Goal: Task Accomplishment & Management: Manage account settings

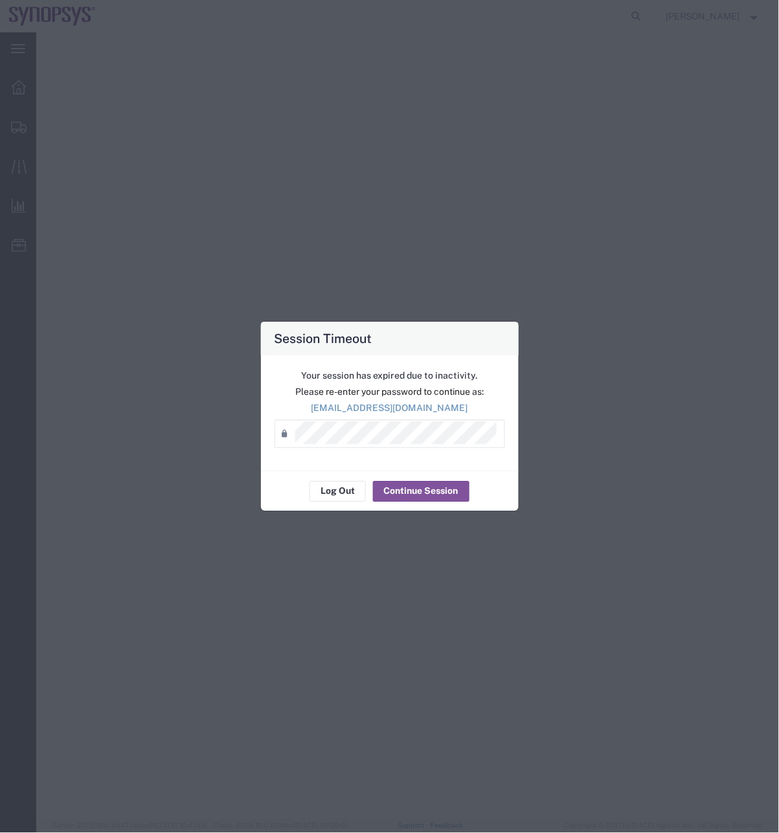
select select "63079"
select select
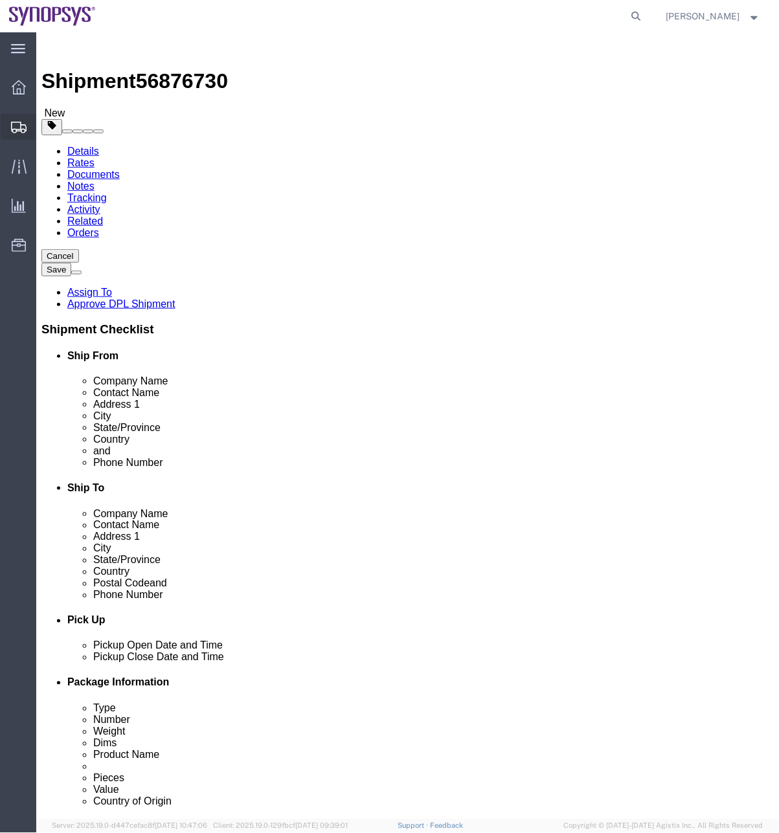
click at [0, 0] on span "Shipment Manager" at bounding box center [0, 0] width 0 height 0
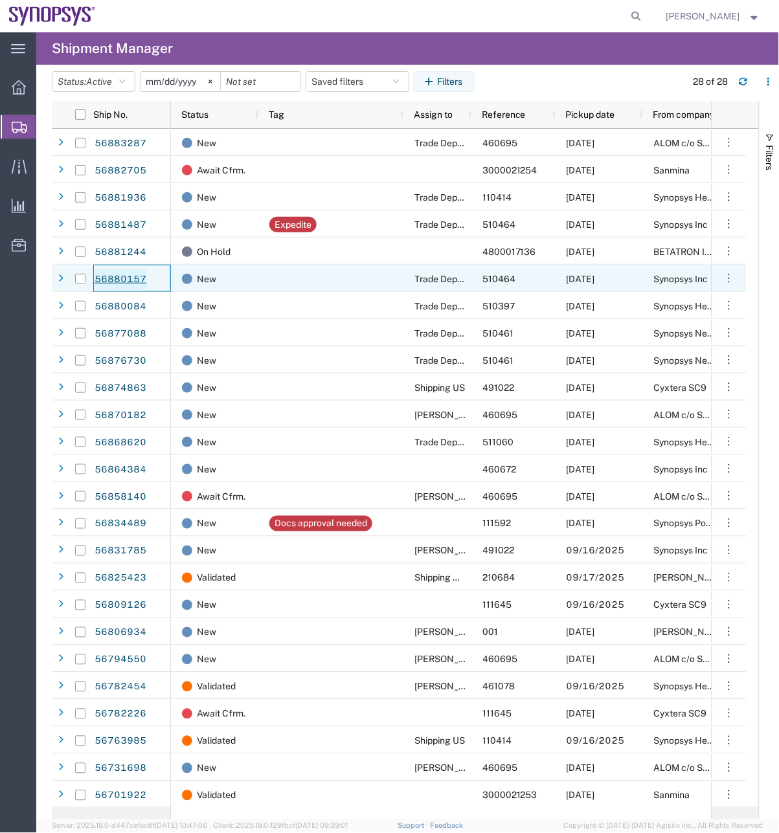
click at [126, 282] on link "56880157" at bounding box center [120, 279] width 53 height 21
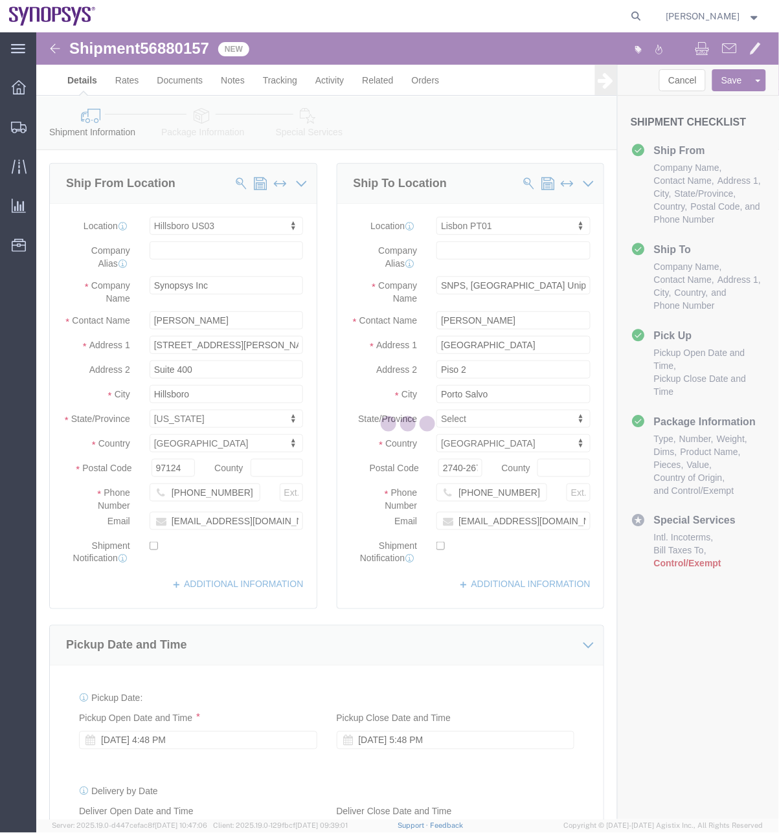
select select "63190"
select select "63152"
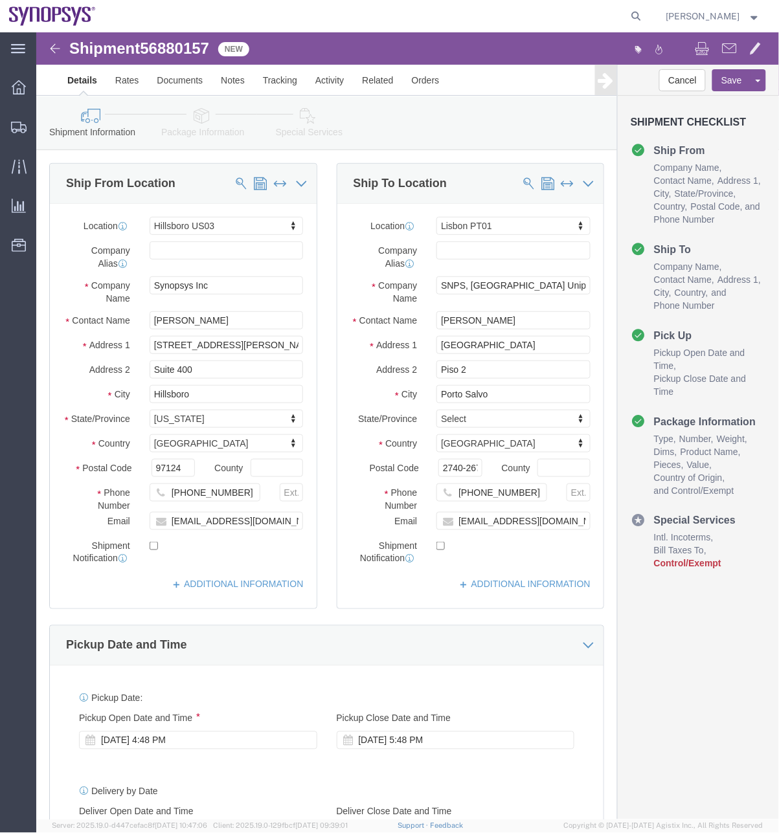
click icon
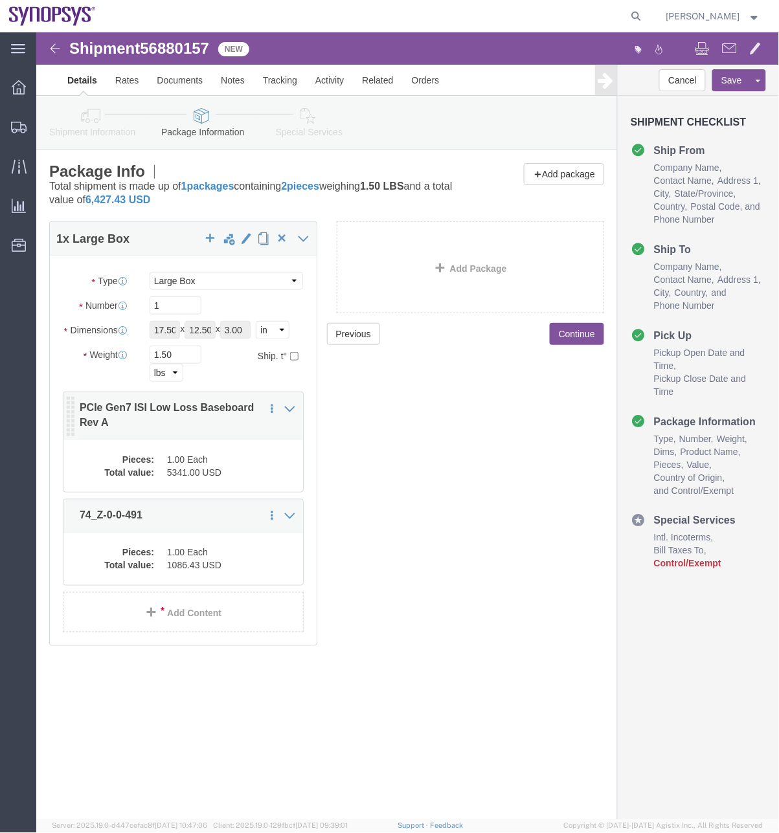
click div "Pieces: 1.00 Each Total value: 5341.00 USD"
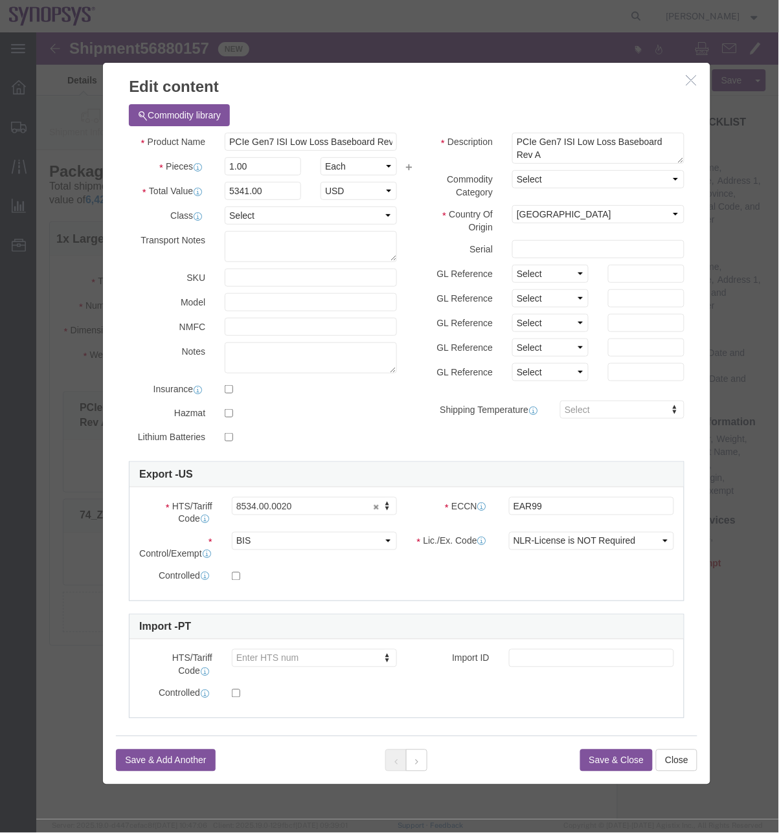
drag, startPoint x: 656, startPoint y: 29, endPoint x: 655, endPoint y: 40, distance: 11.1
click div "Edit content"
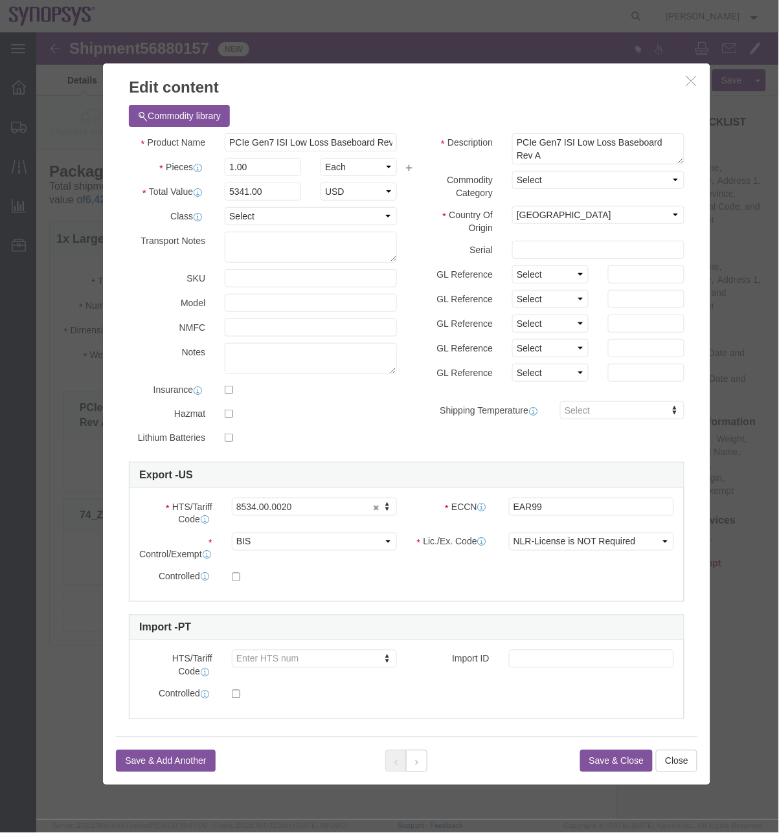
click button "button"
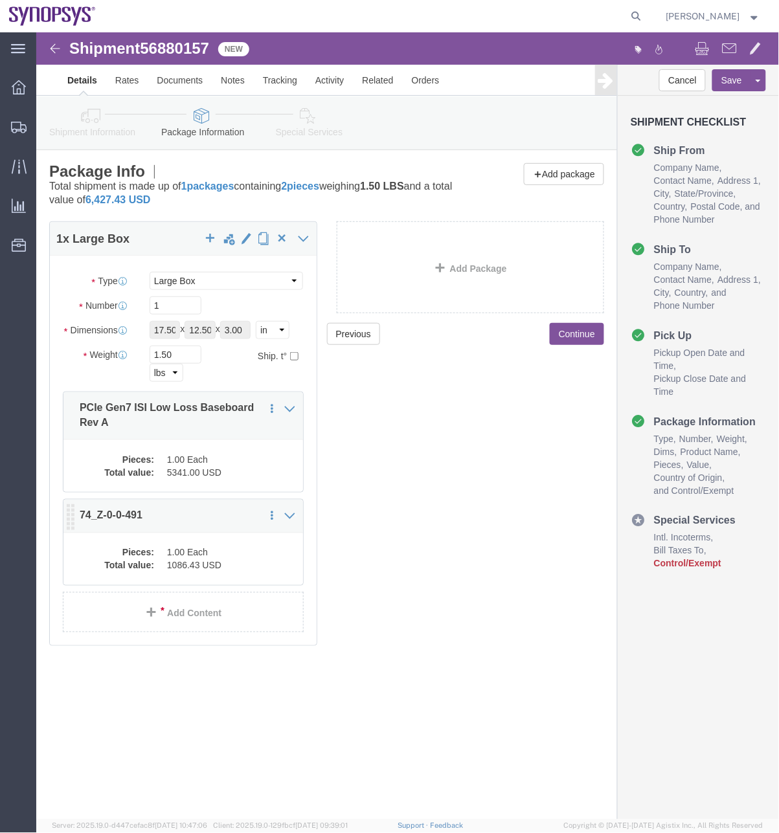
click dl "Pieces: 1.00 Each Total value: 1086.43 USD"
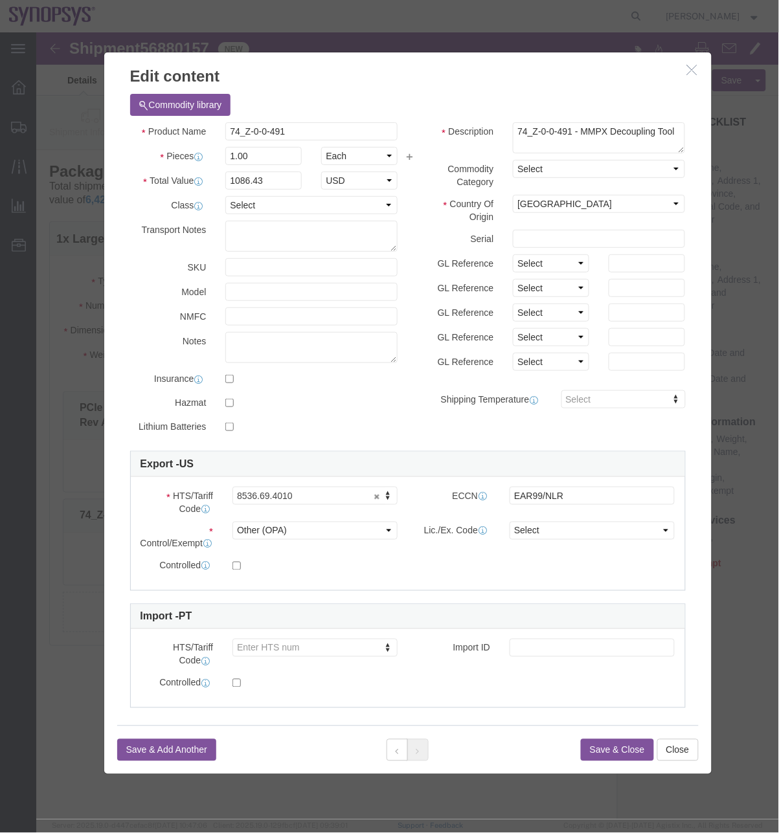
drag, startPoint x: 650, startPoint y: 40, endPoint x: 657, endPoint y: 40, distance: 7.8
click icon "button"
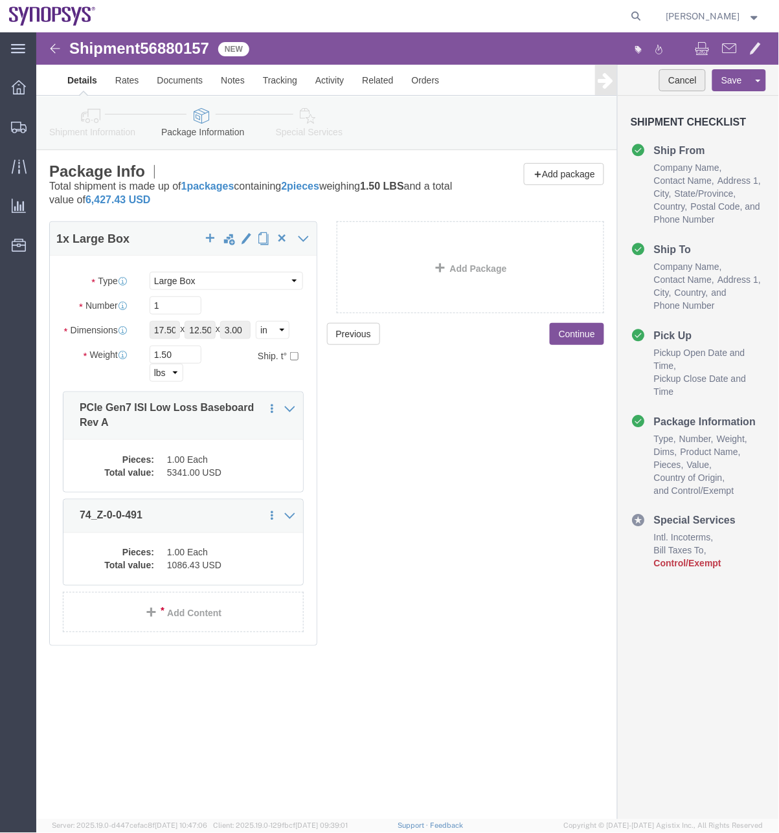
click button "Cancel"
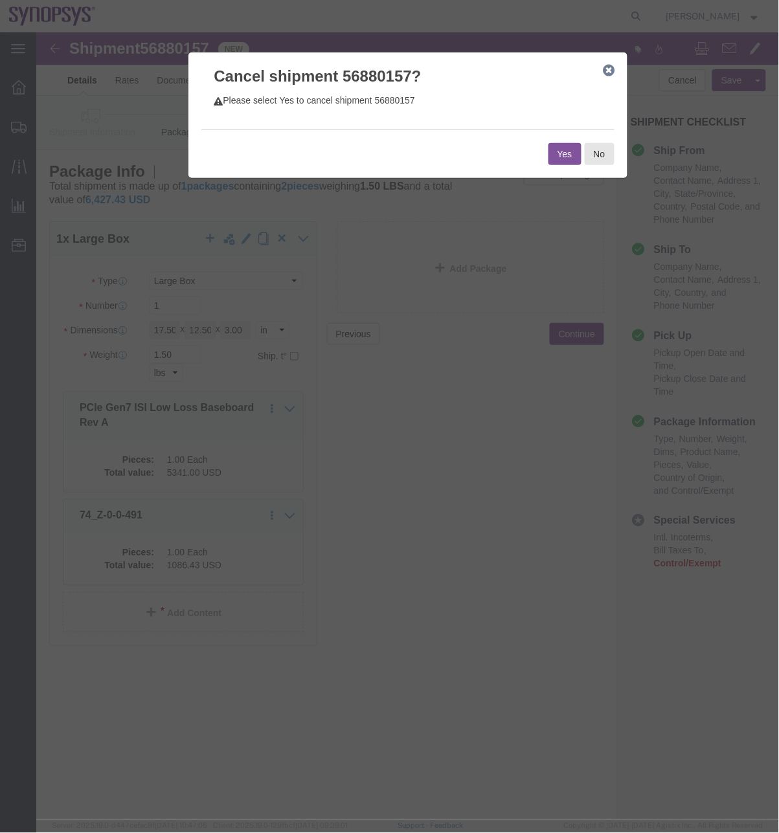
click icon "button"
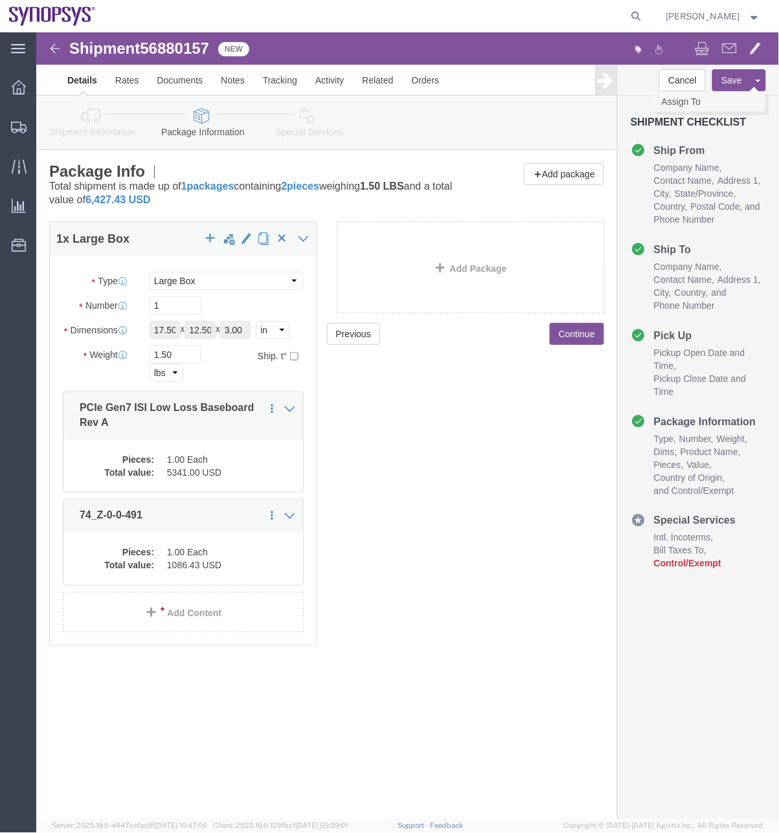
click link "Assign To"
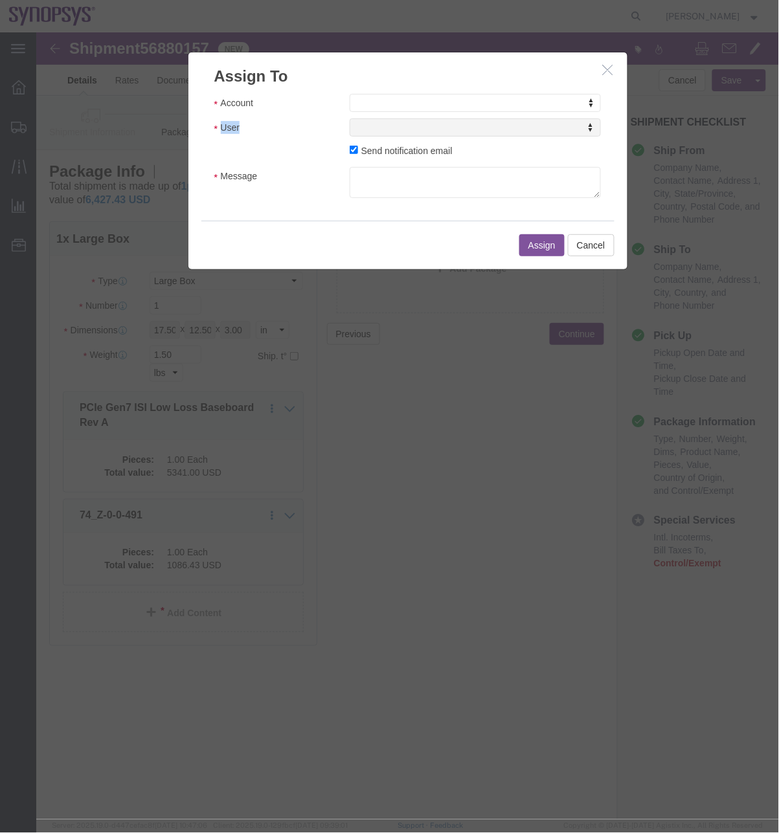
drag, startPoint x: 338, startPoint y: 82, endPoint x: 341, endPoint y: 71, distance: 10.8
click div "Account Account Account Sanmina Synopsys User User User Send notification email…"
select select "117156"
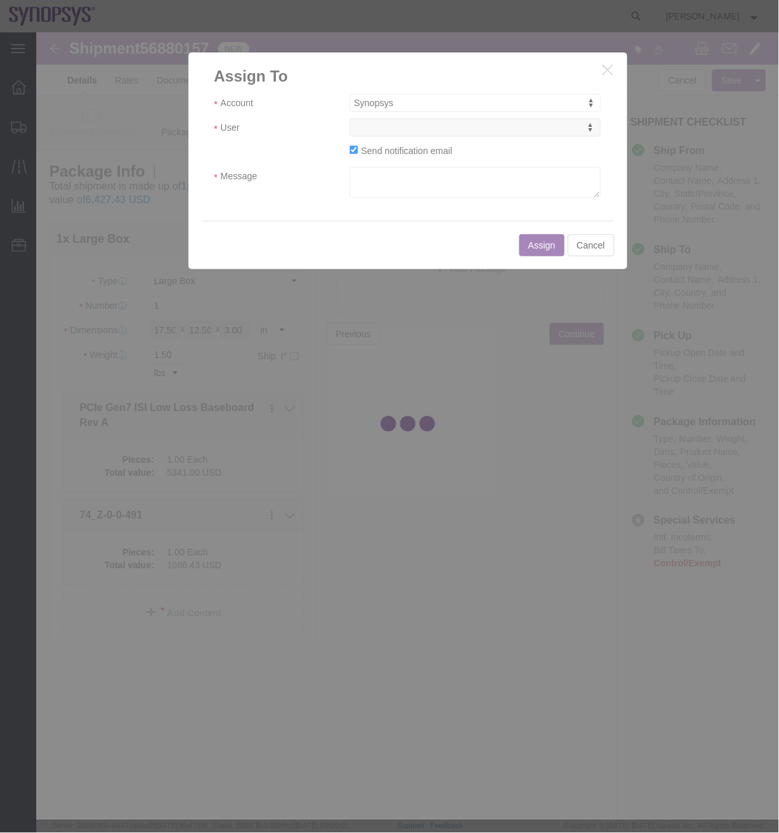
click at [379, 131] on div at bounding box center [407, 425] width 742 height 787
click at [377, 131] on div at bounding box center [407, 425] width 742 height 787
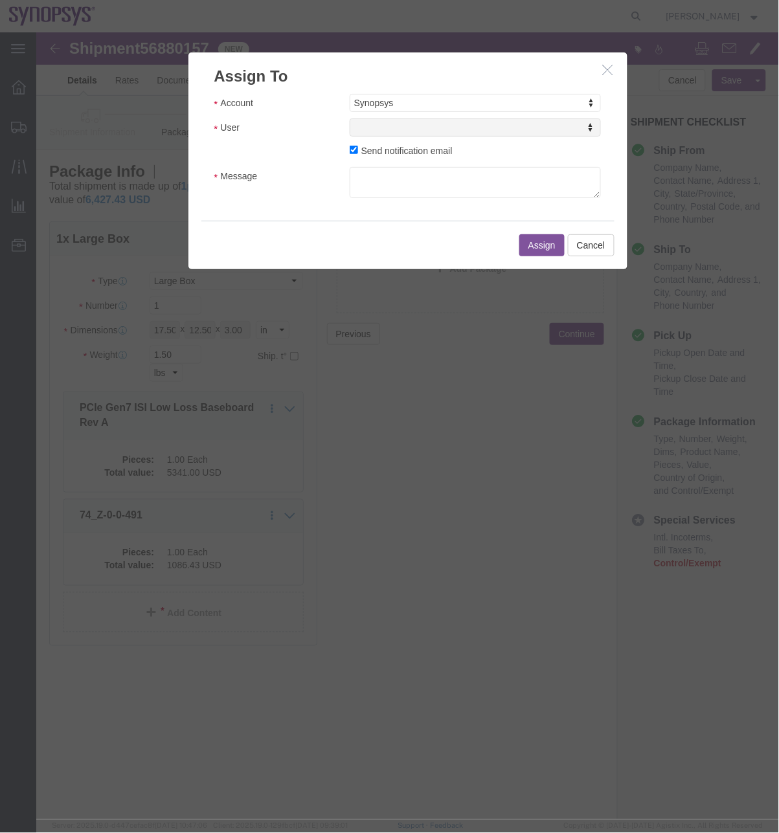
select select
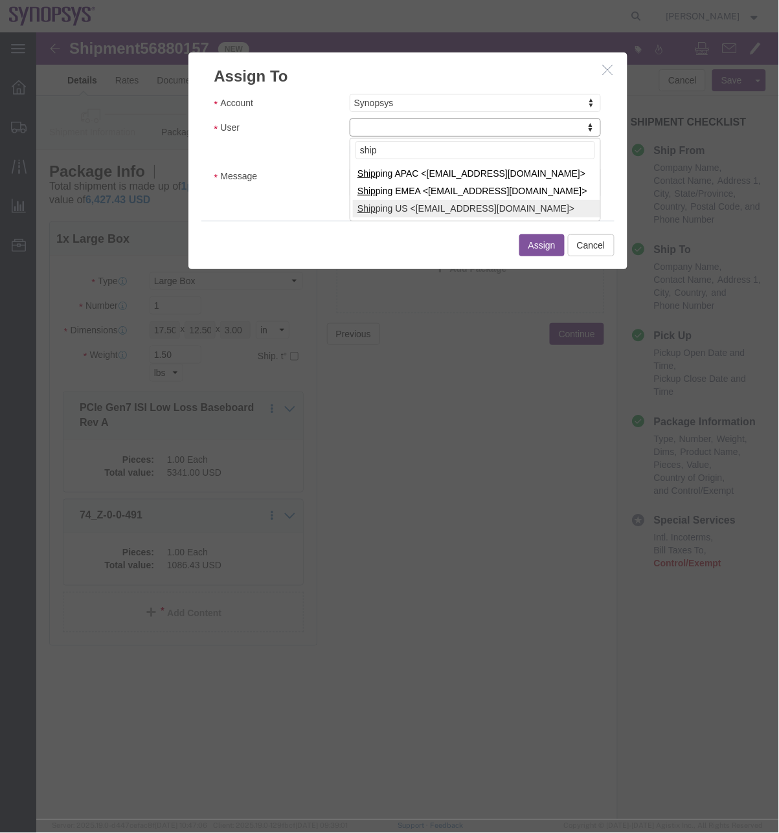
type input "ship"
select select "100122"
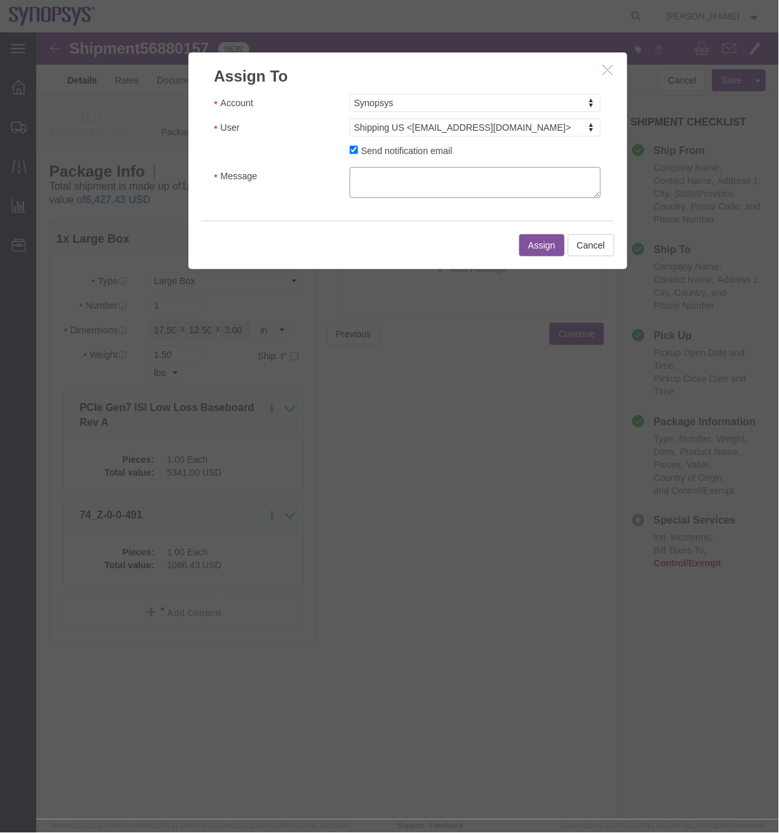
click textarea "Message"
type textarea "a"
click button "Assign"
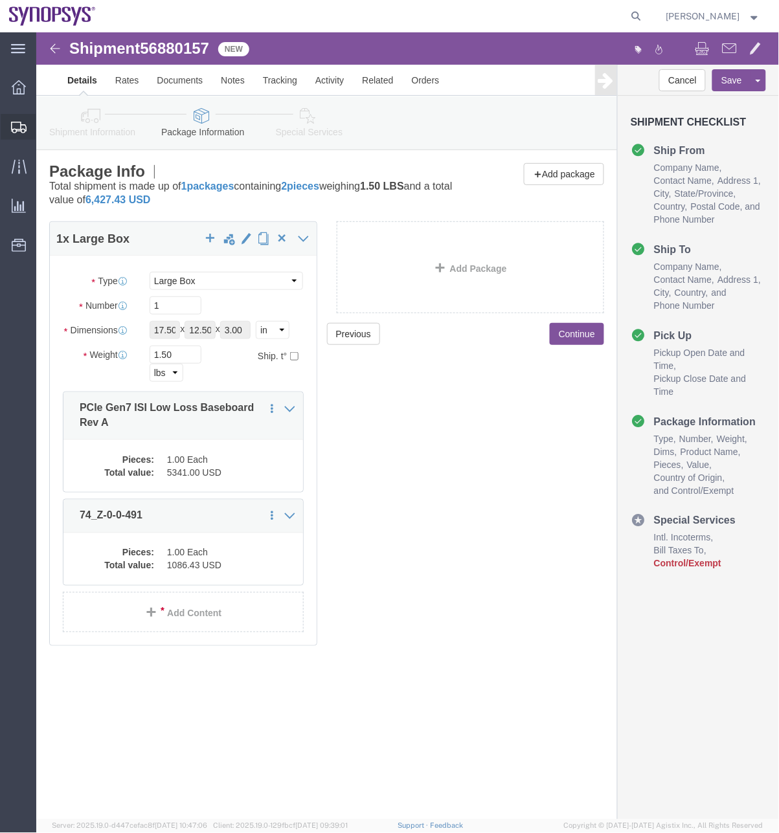
click at [0, 0] on span "Shipment Manager" at bounding box center [0, 0] width 0 height 0
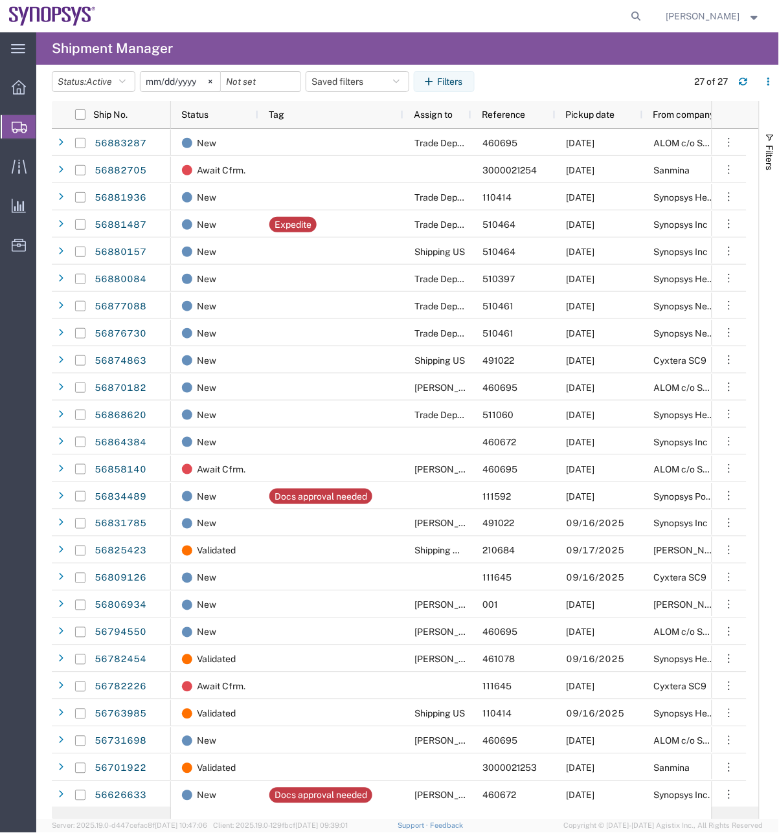
click at [623, 55] on agx-page-header "Shipment Manager" at bounding box center [407, 48] width 742 height 32
click at [287, 5] on agx-global-search at bounding box center [440, 16] width 414 height 32
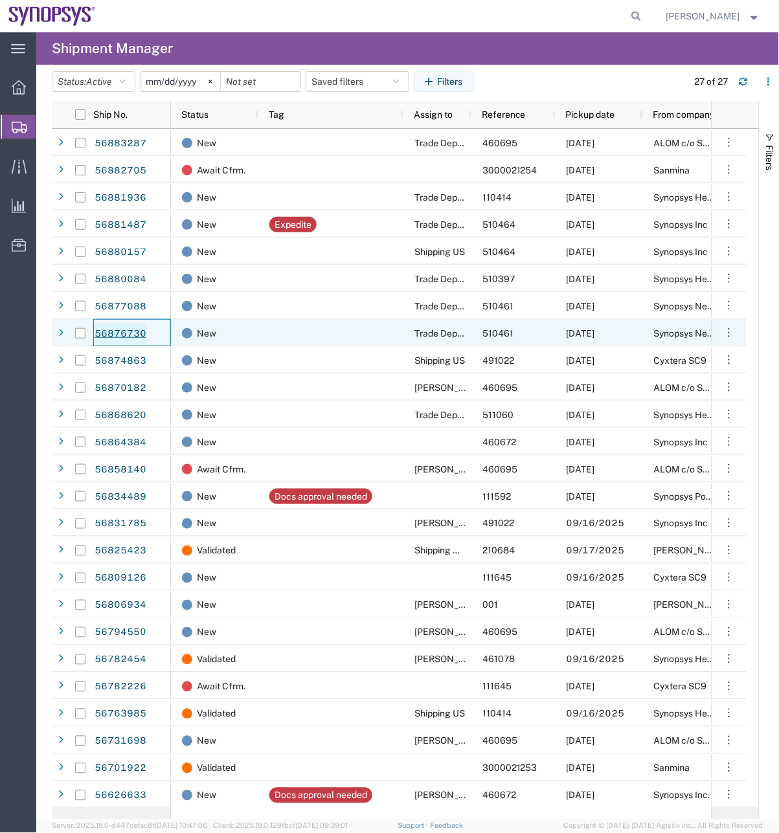
click at [127, 331] on link "56876730" at bounding box center [120, 334] width 53 height 21
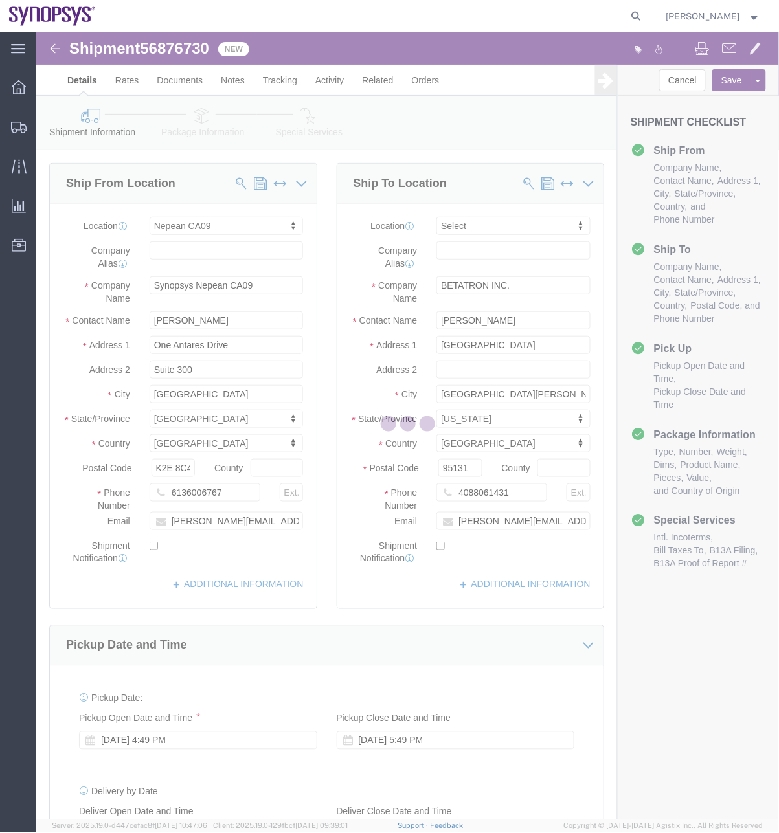
select select "63079"
select select
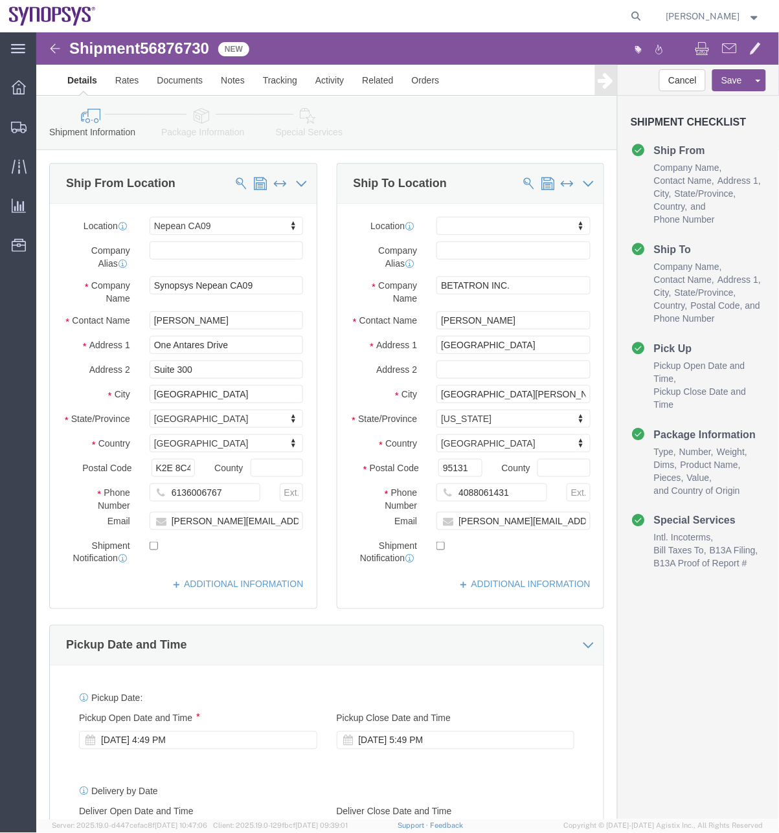
click link "Package Information"
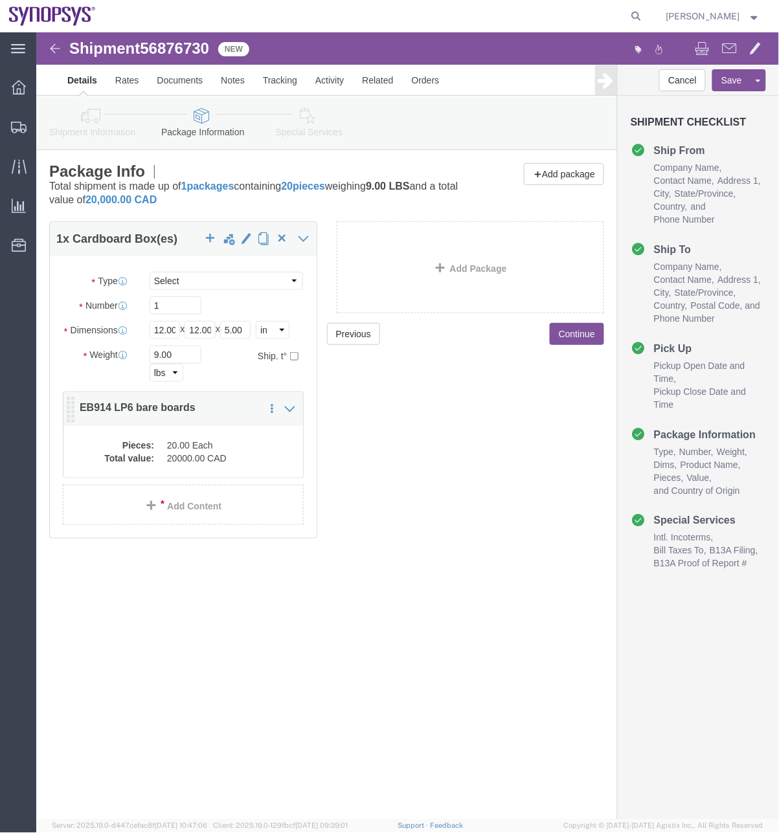
click dt "Total value:"
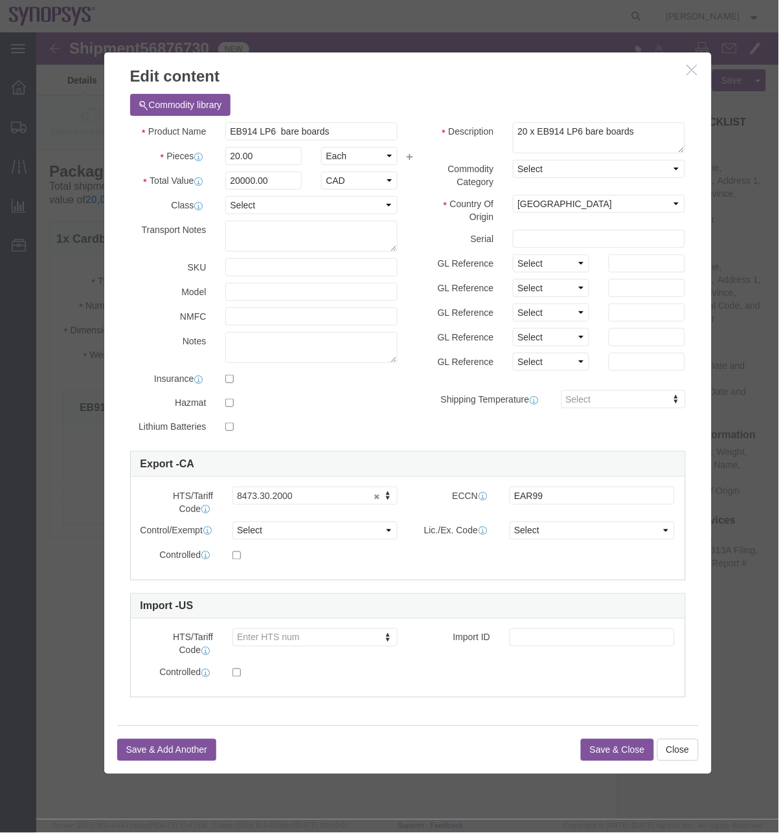
scroll to position [13, 0]
click icon "button"
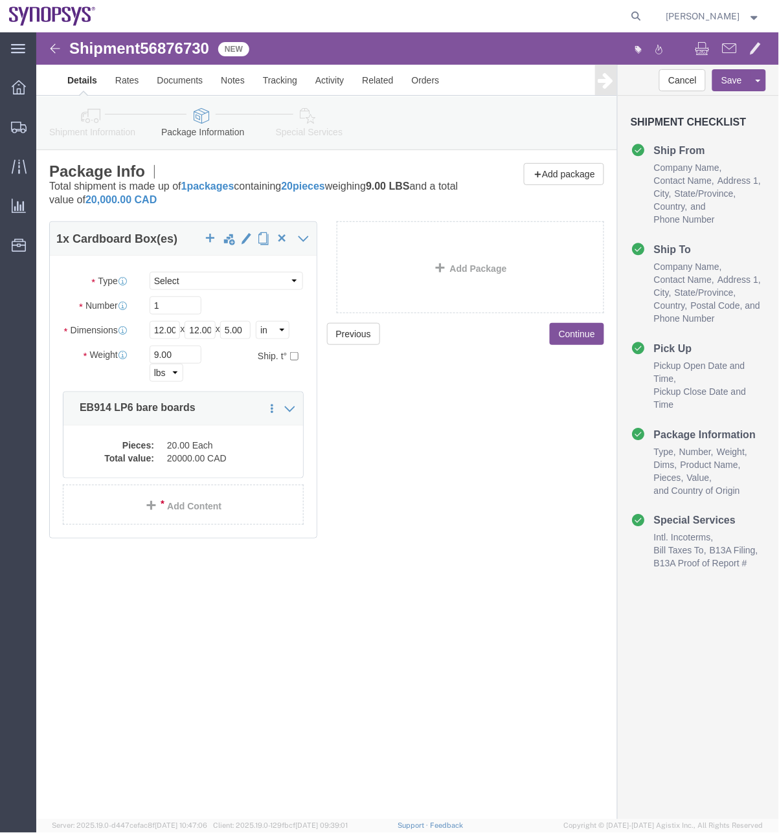
click link "Shipment Information"
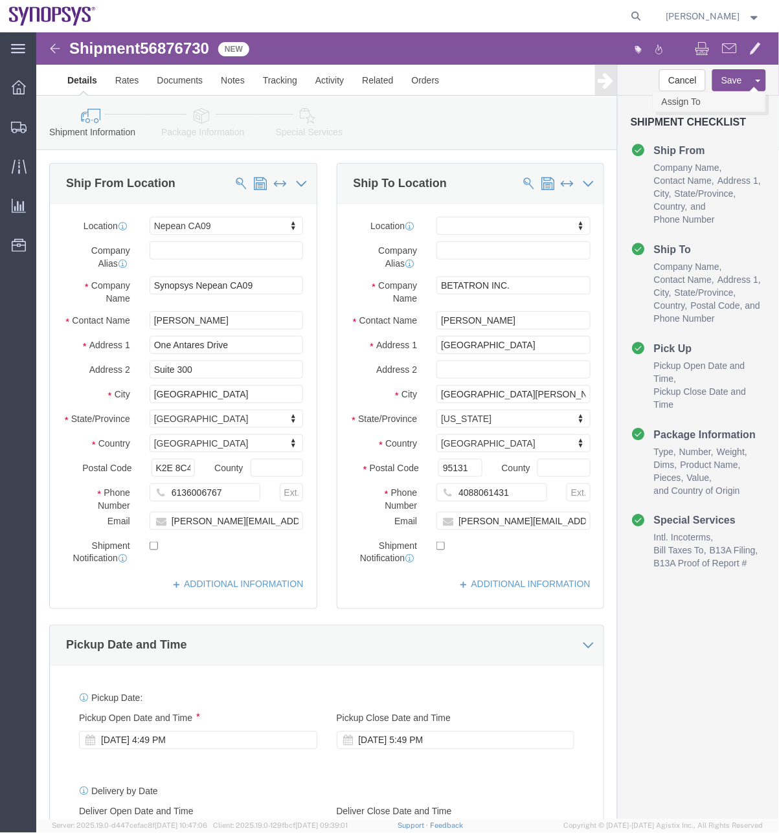
click link "Assign To"
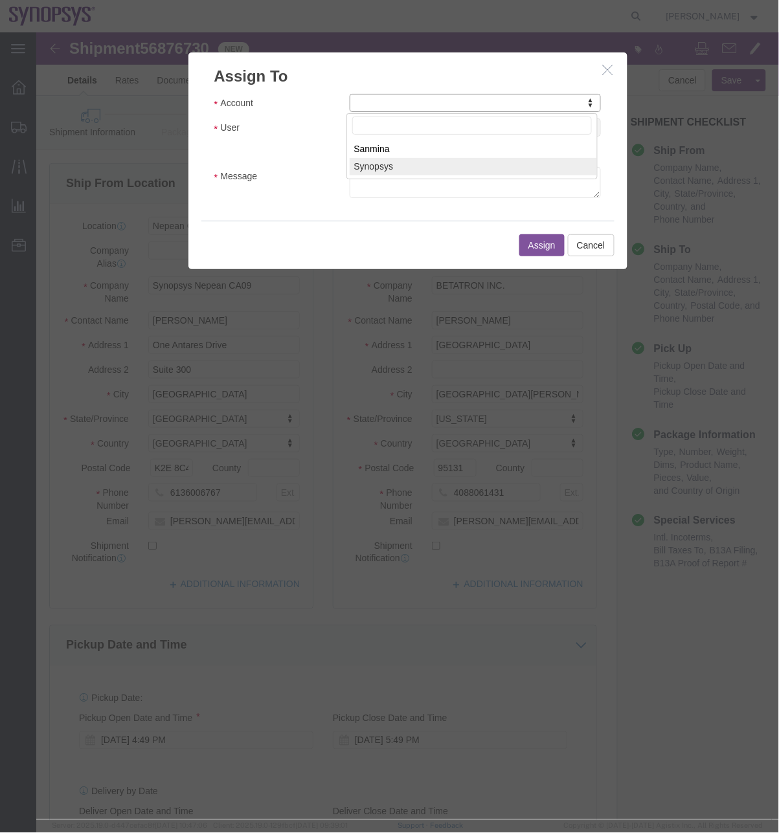
select select "117156"
select select
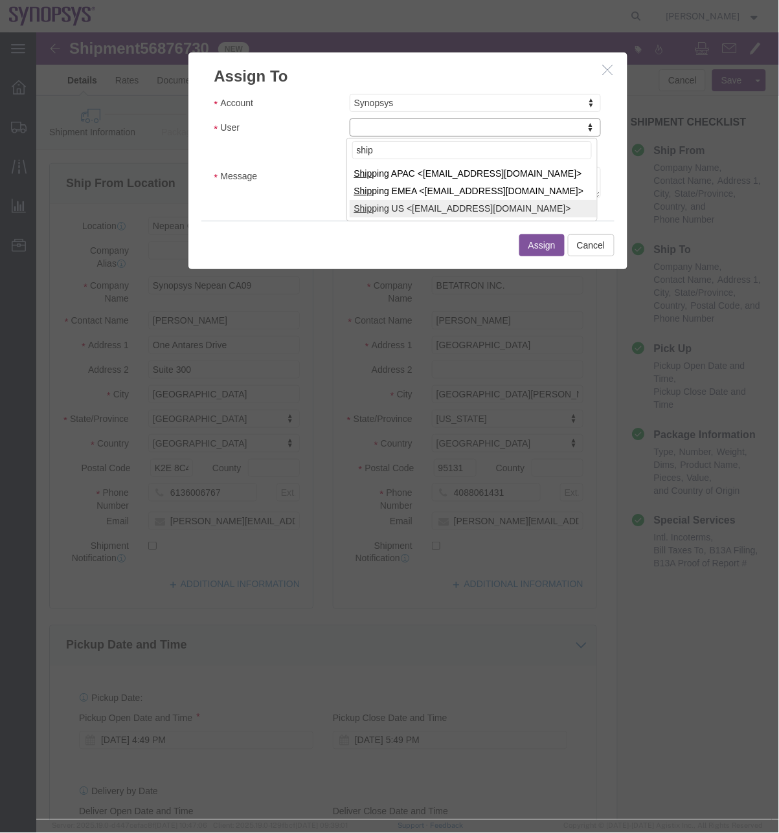
type input "ship"
select select "100122"
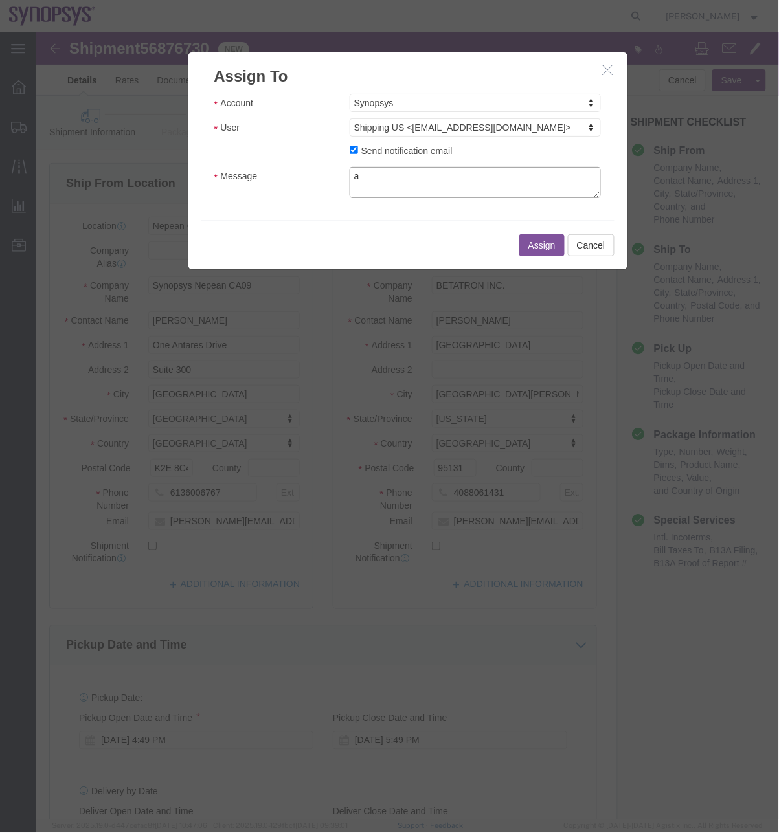
click textarea "a"
type textarea "a"
click button "Assign"
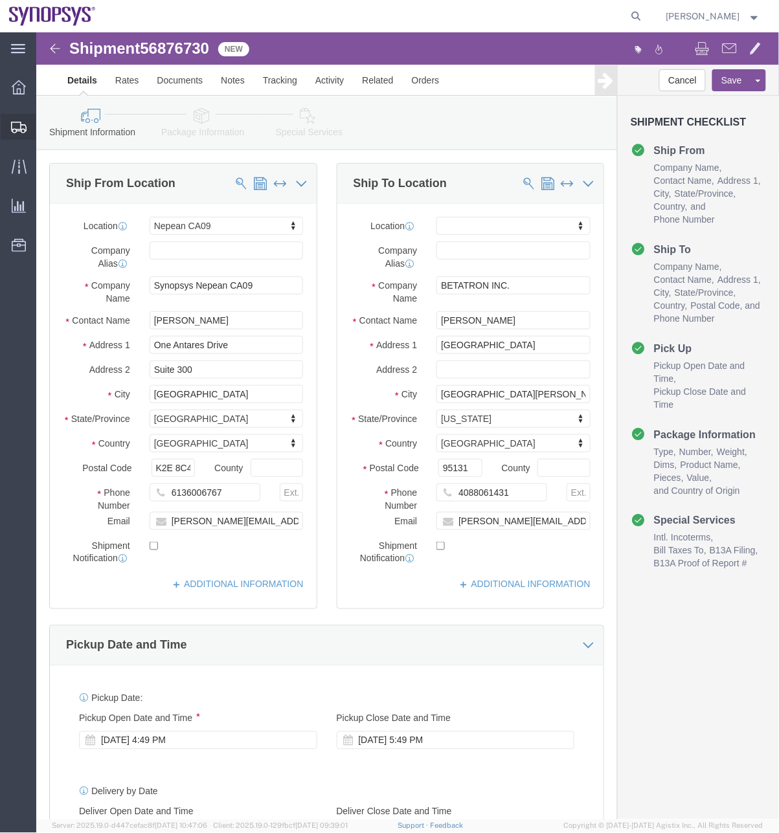
click at [0, 0] on span "Shipment Manager" at bounding box center [0, 0] width 0 height 0
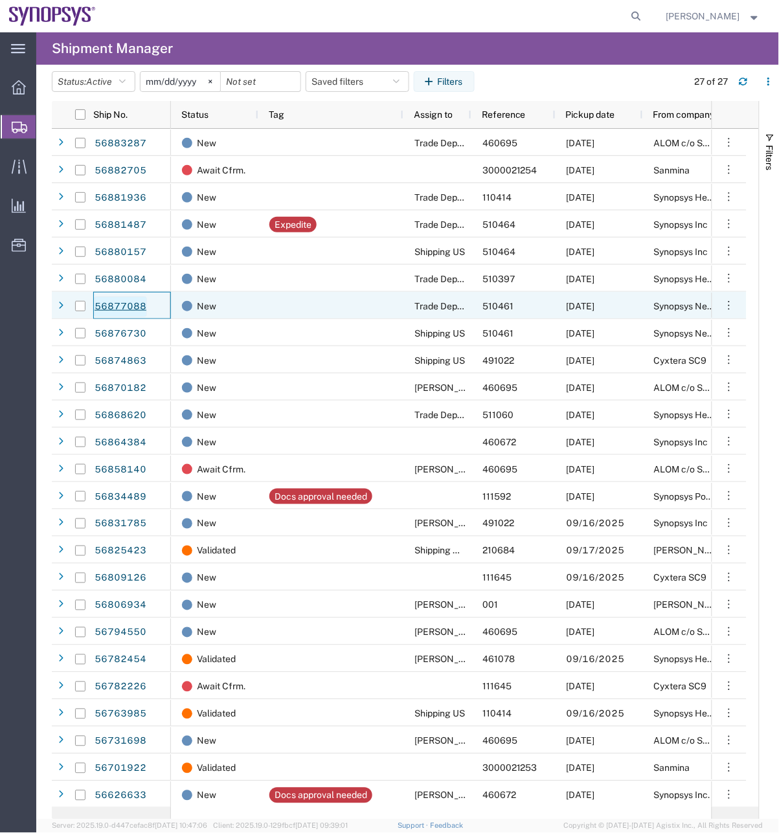
click at [135, 306] on link "56877088" at bounding box center [120, 306] width 53 height 21
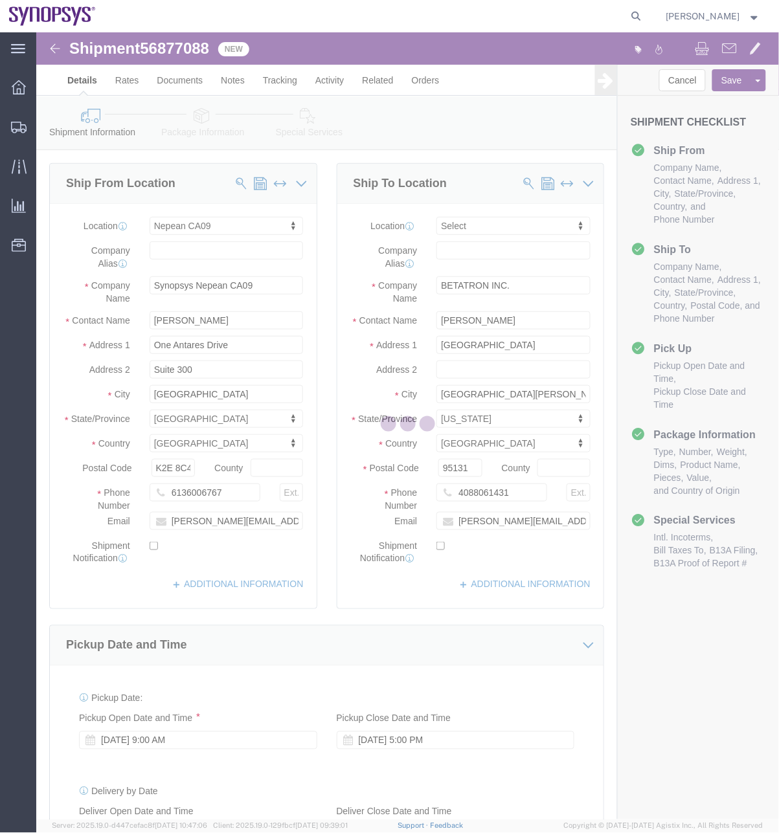
select select "63079"
select select
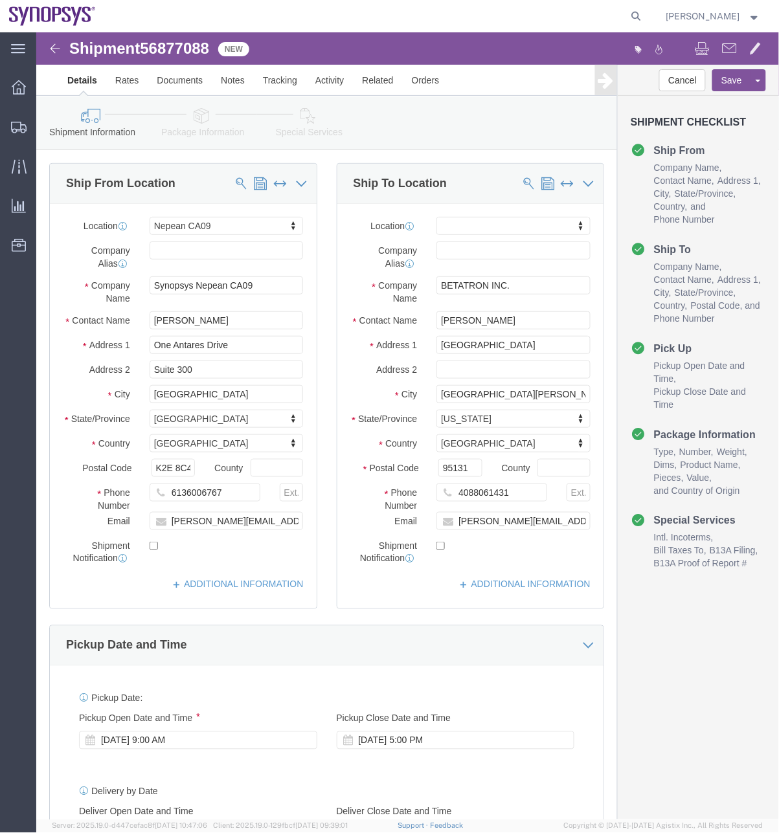
click icon
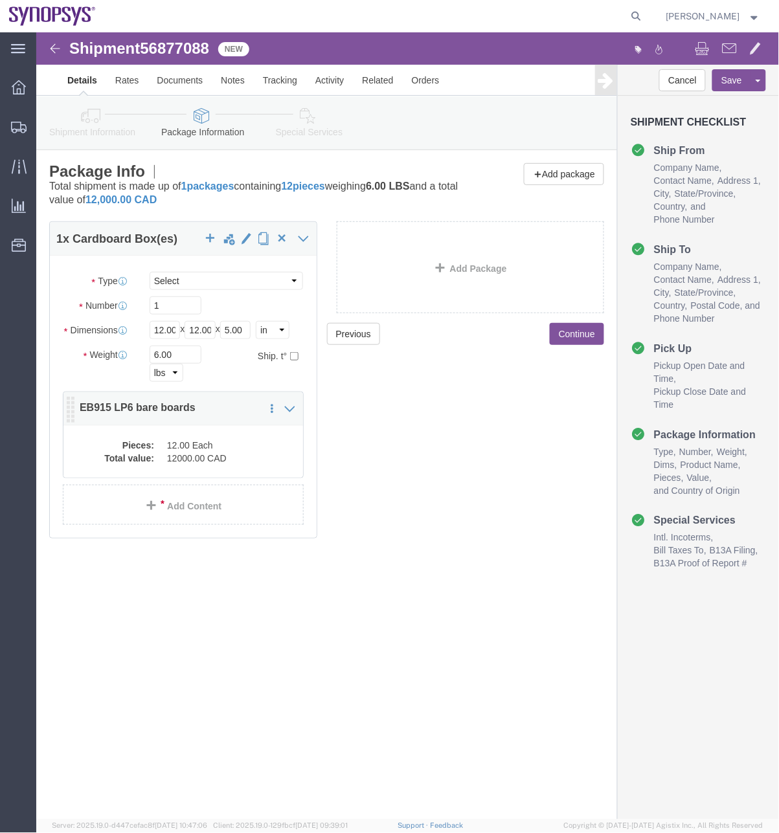
click div "Pieces: 12.00 Each Total value: 12000.00 CAD"
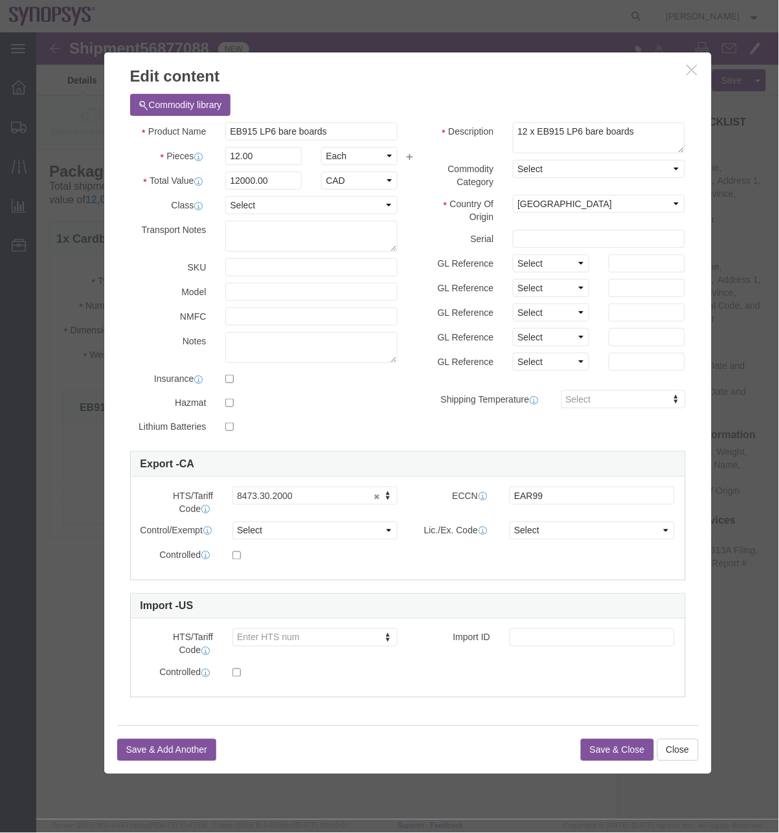
click icon "button"
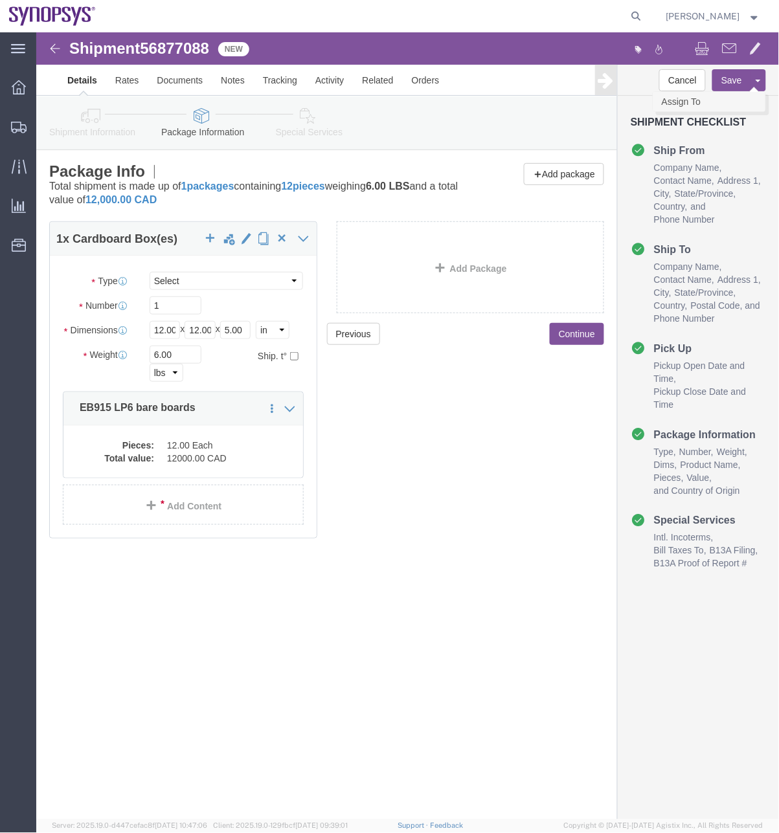
click link "Assign To"
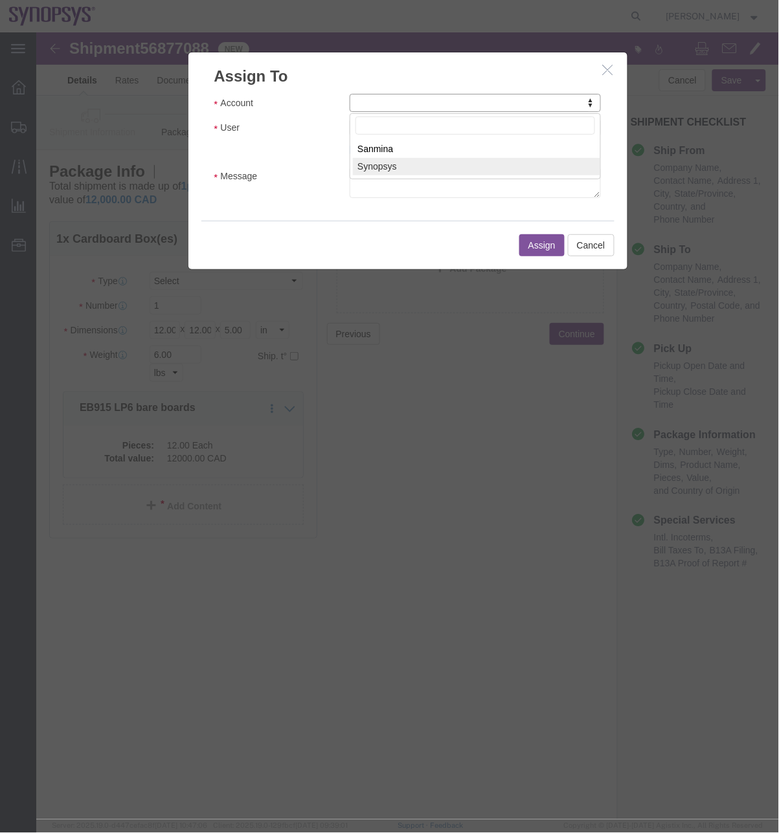
select select "117156"
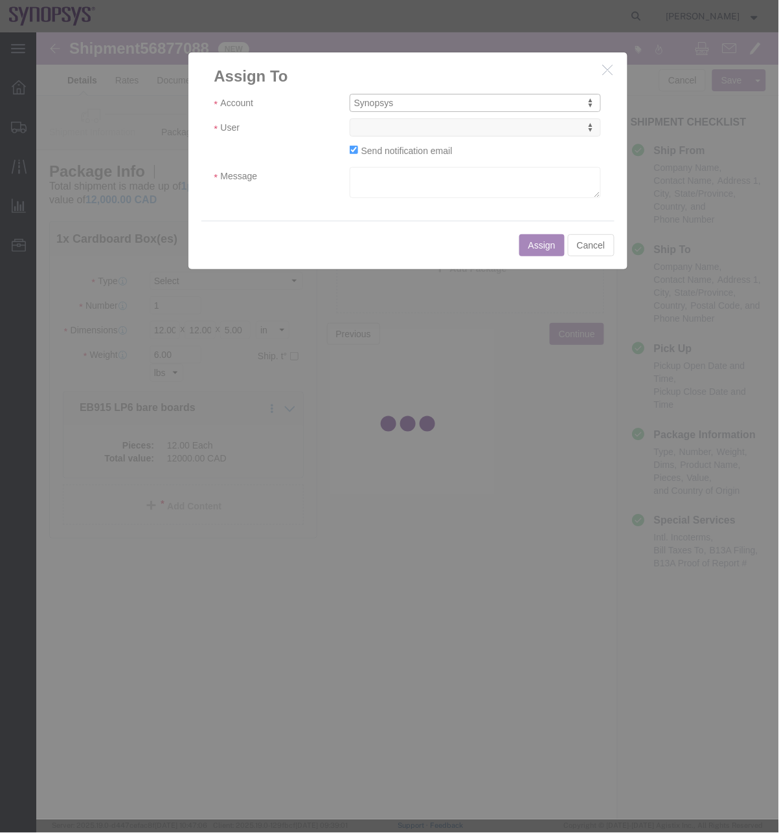
select select
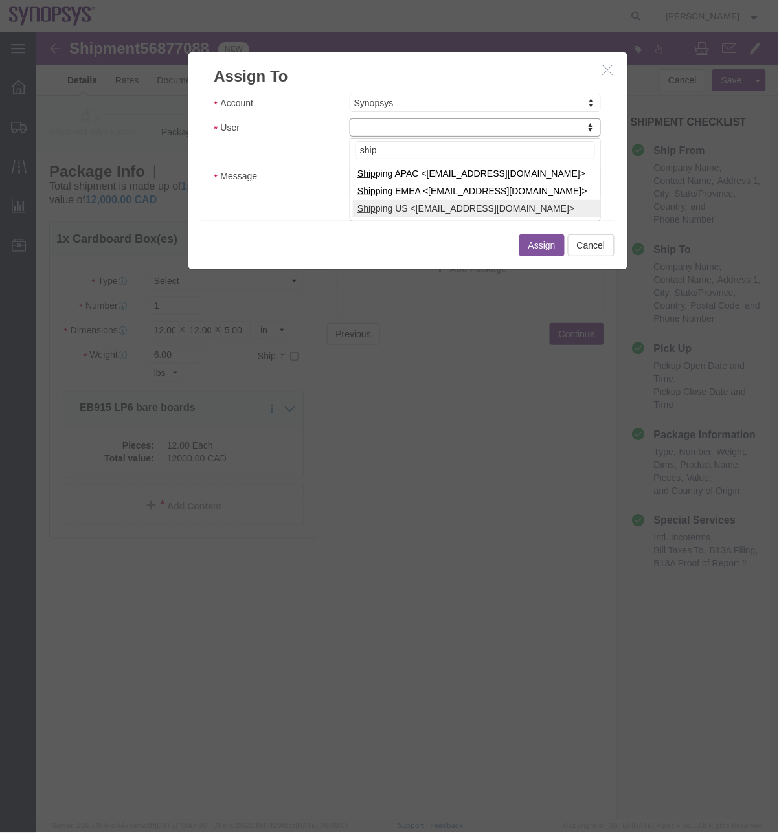
type input "ship"
select select "100122"
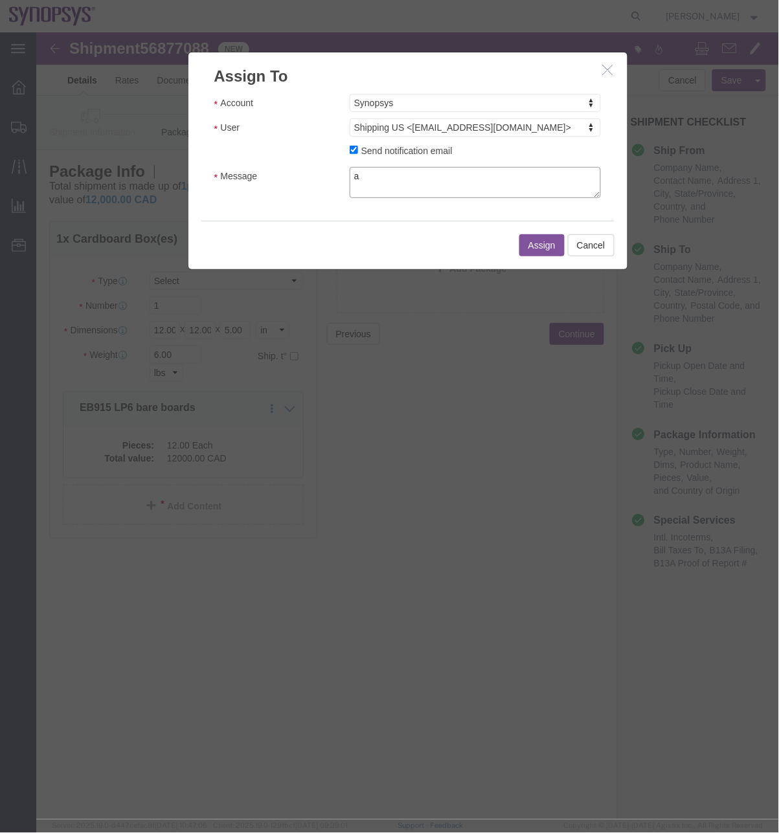
click textarea "a"
type textarea "a"
click button "Assign"
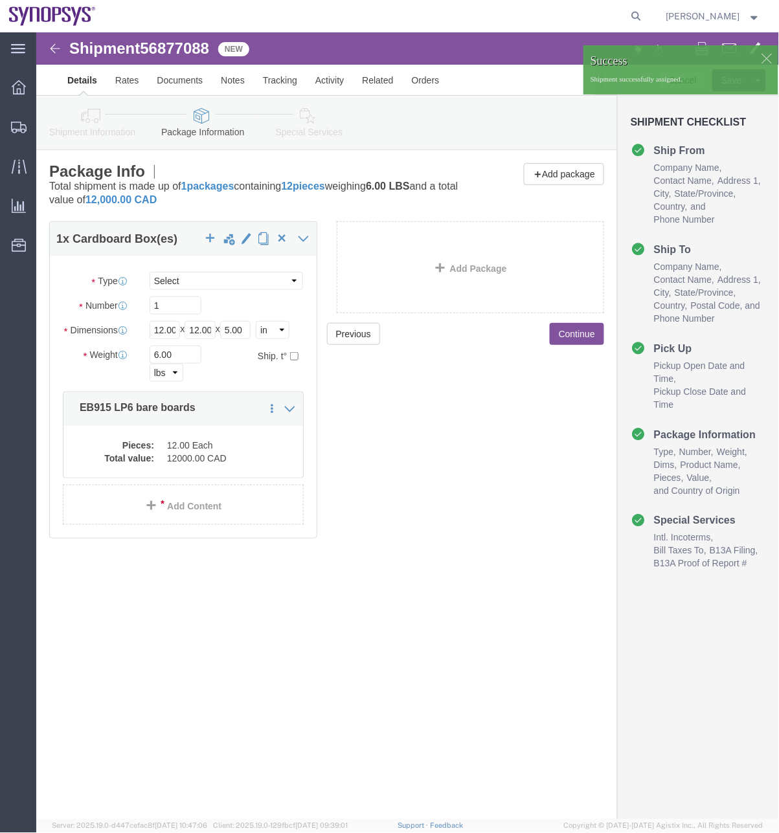
click icon
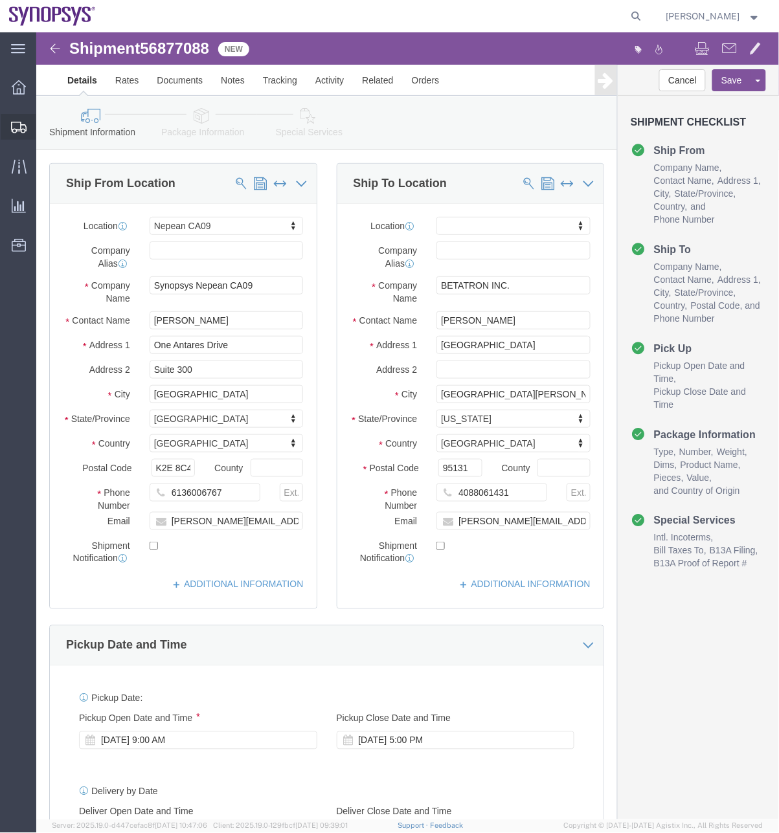
click at [0, 0] on span "Shipment Manager" at bounding box center [0, 0] width 0 height 0
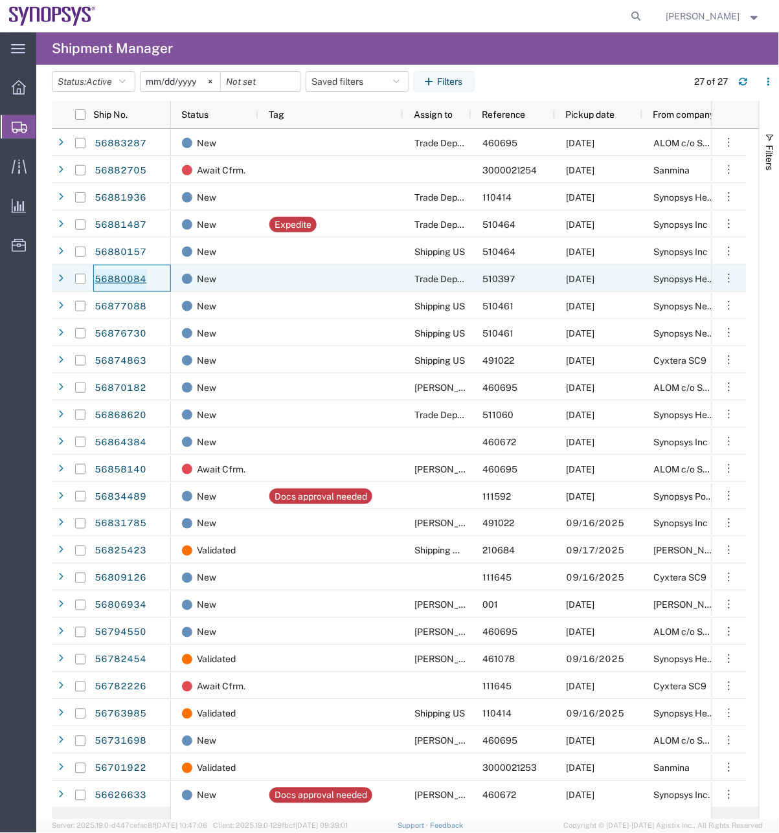
click at [123, 269] on link "56880084" at bounding box center [120, 279] width 53 height 21
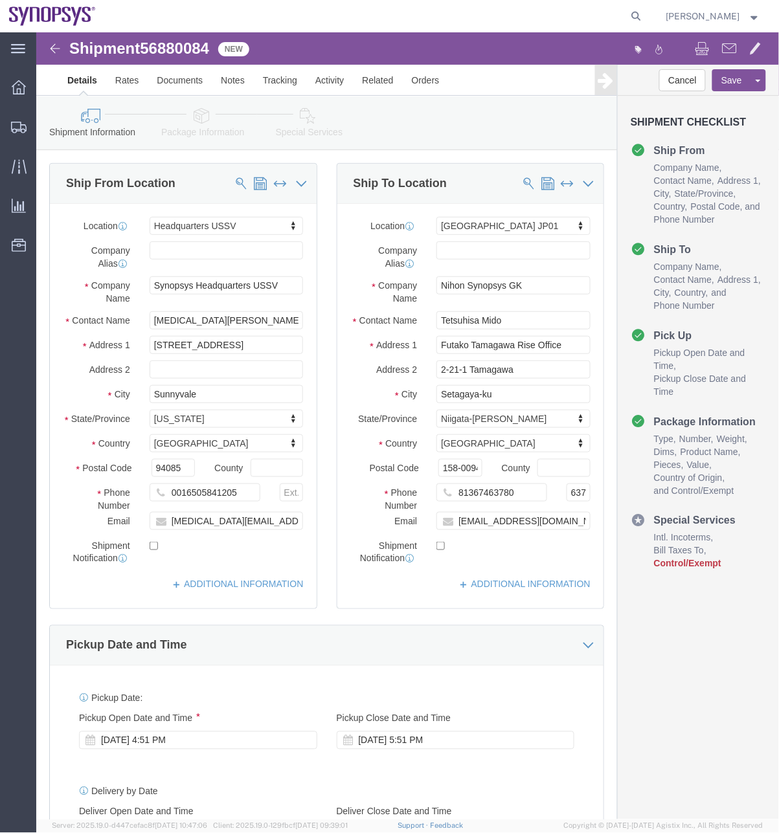
select select "63204"
select select "63140"
click link "Package Information"
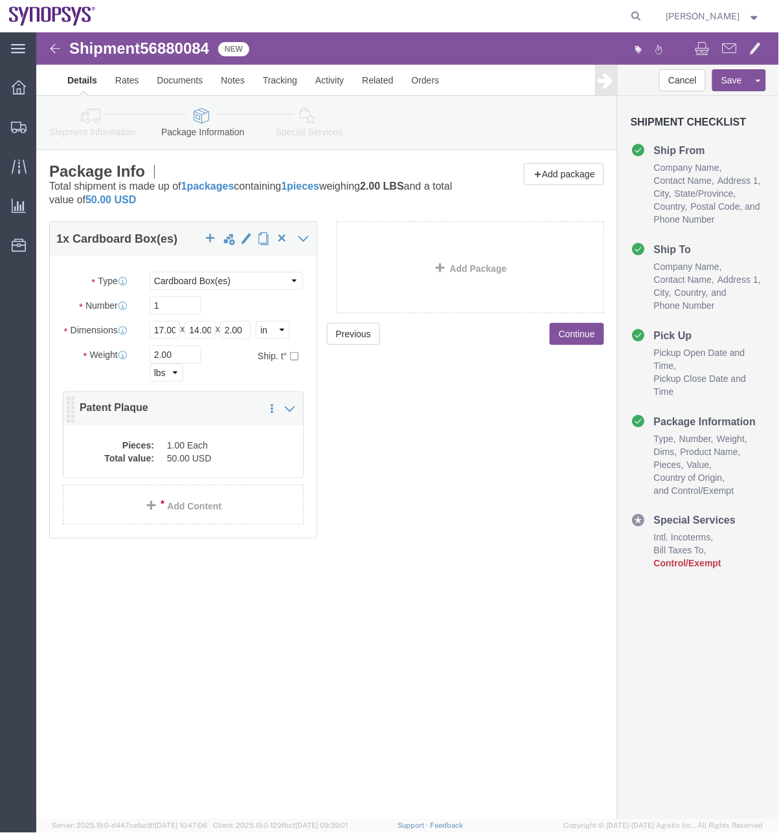
click dt "Total value:"
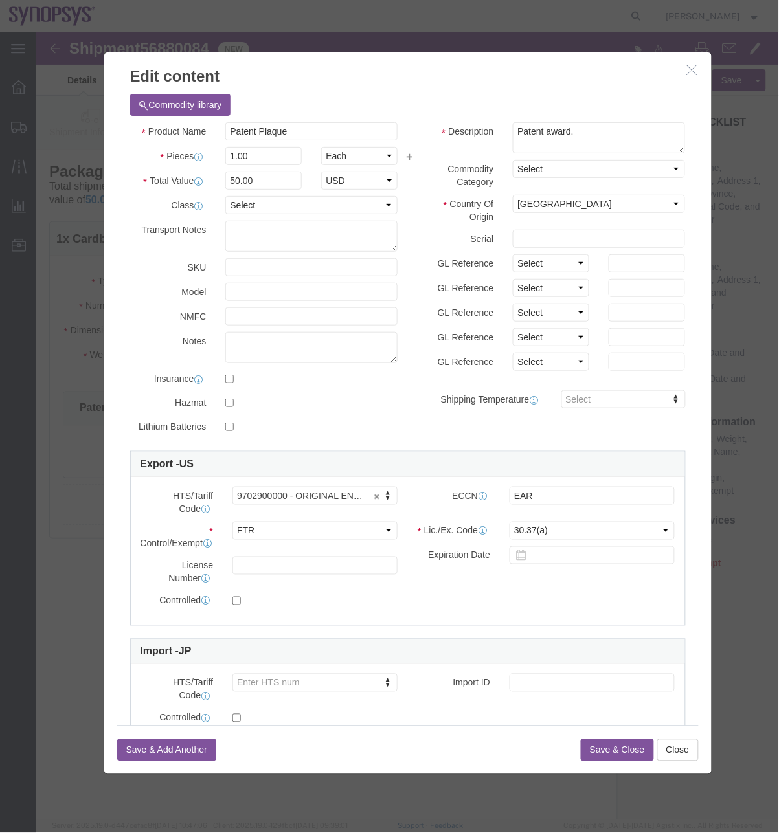
click icon "button"
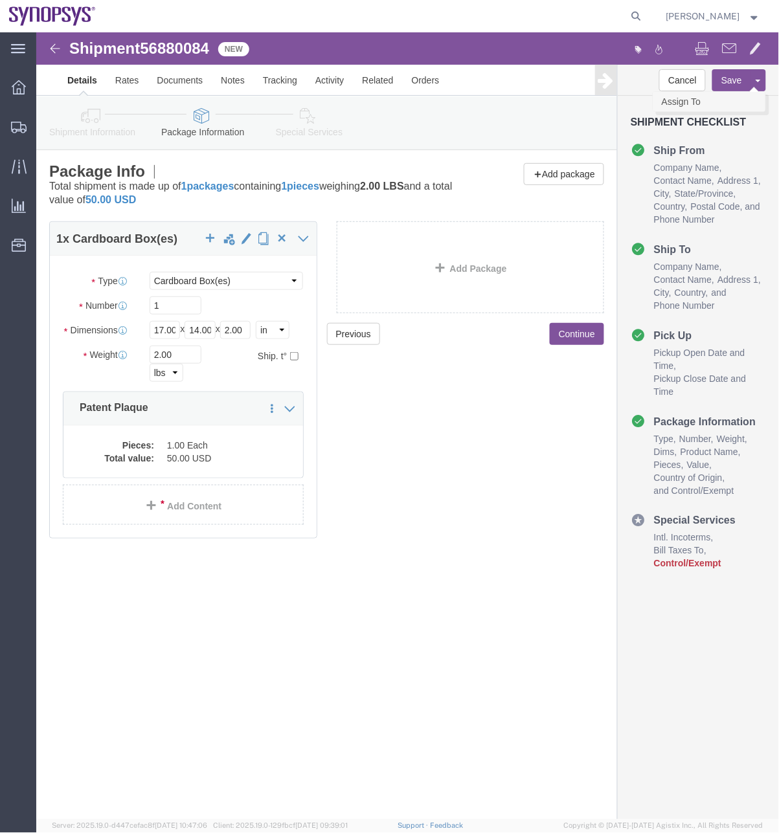
click link "Assign To"
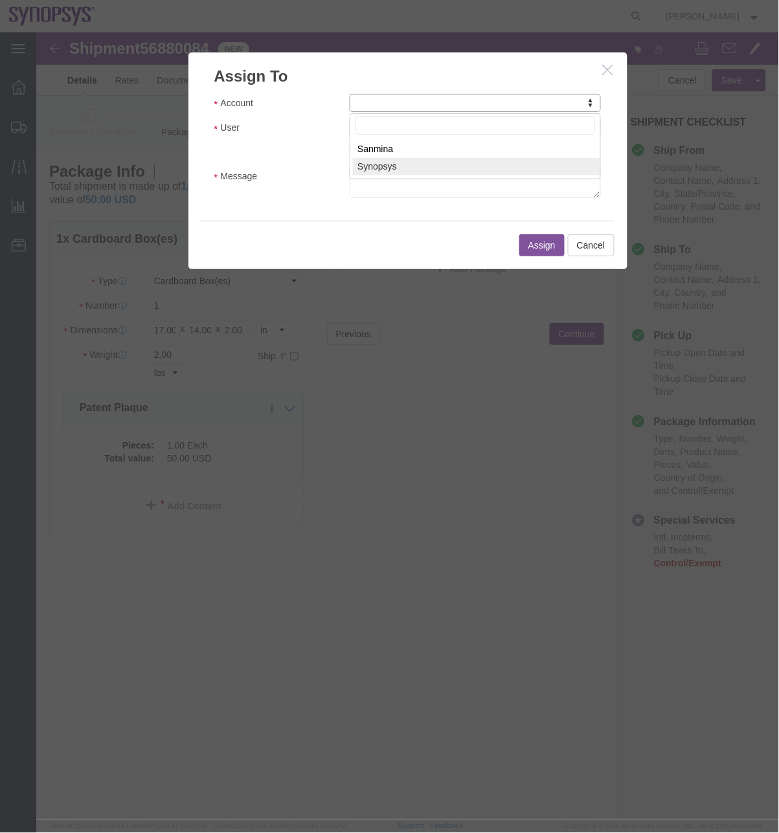
select select "117156"
select select
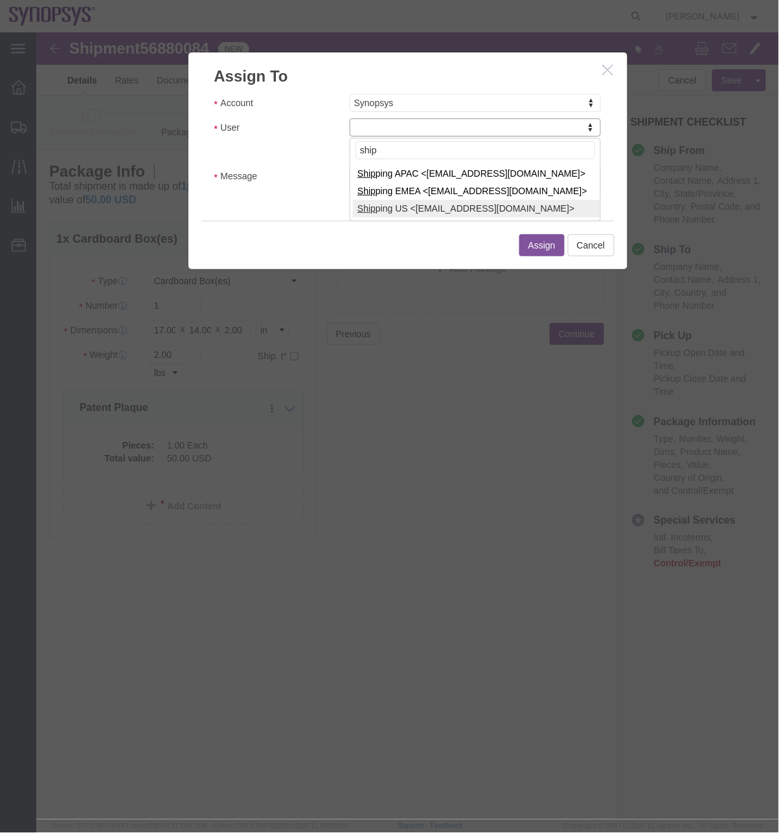
type input "ship"
select select "100122"
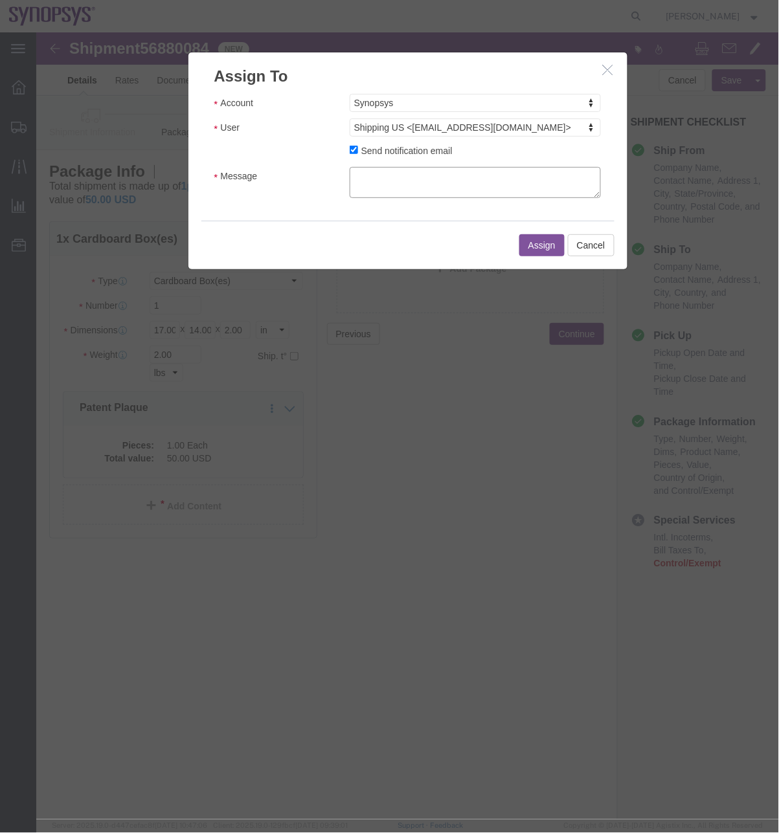
click textarea "Message"
type textarea "a"
click button "Assign"
